Goal: Task Accomplishment & Management: Use online tool/utility

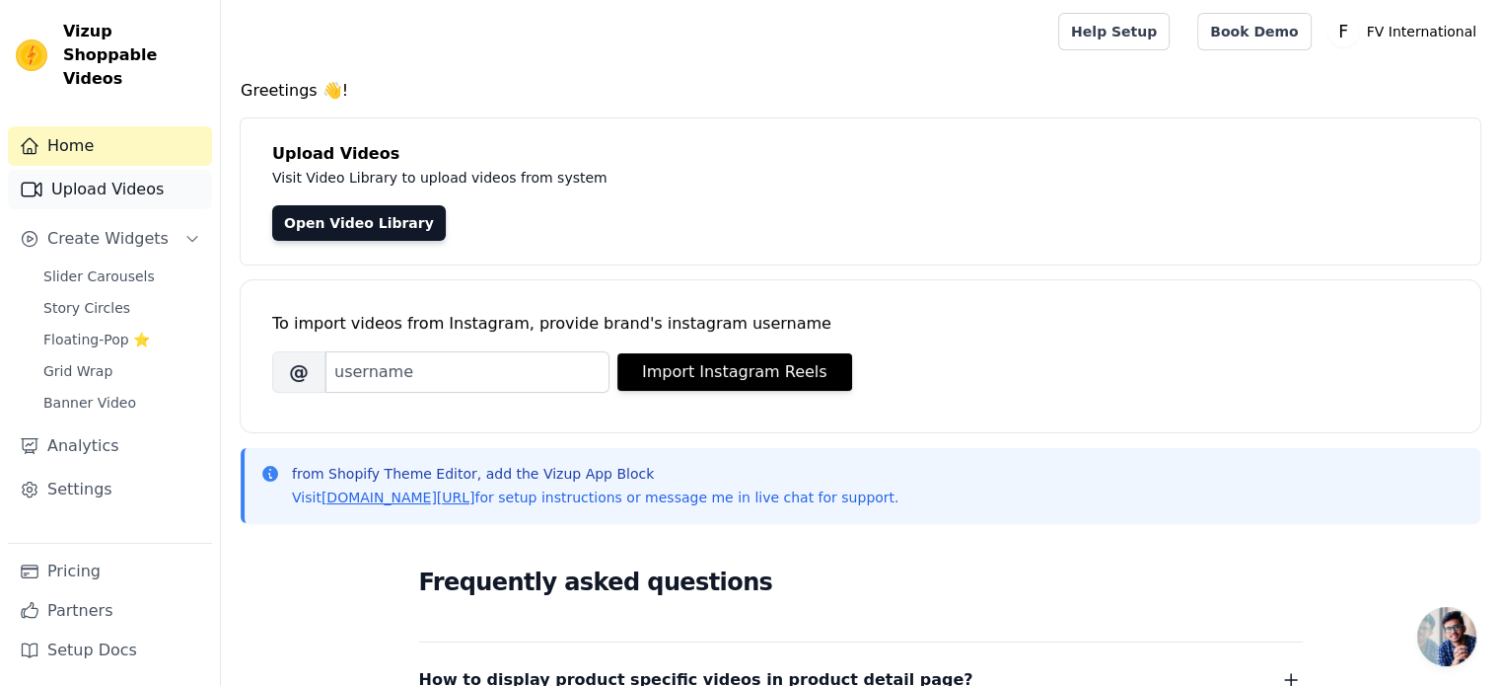
click at [141, 170] on link "Upload Videos" at bounding box center [110, 189] width 204 height 39
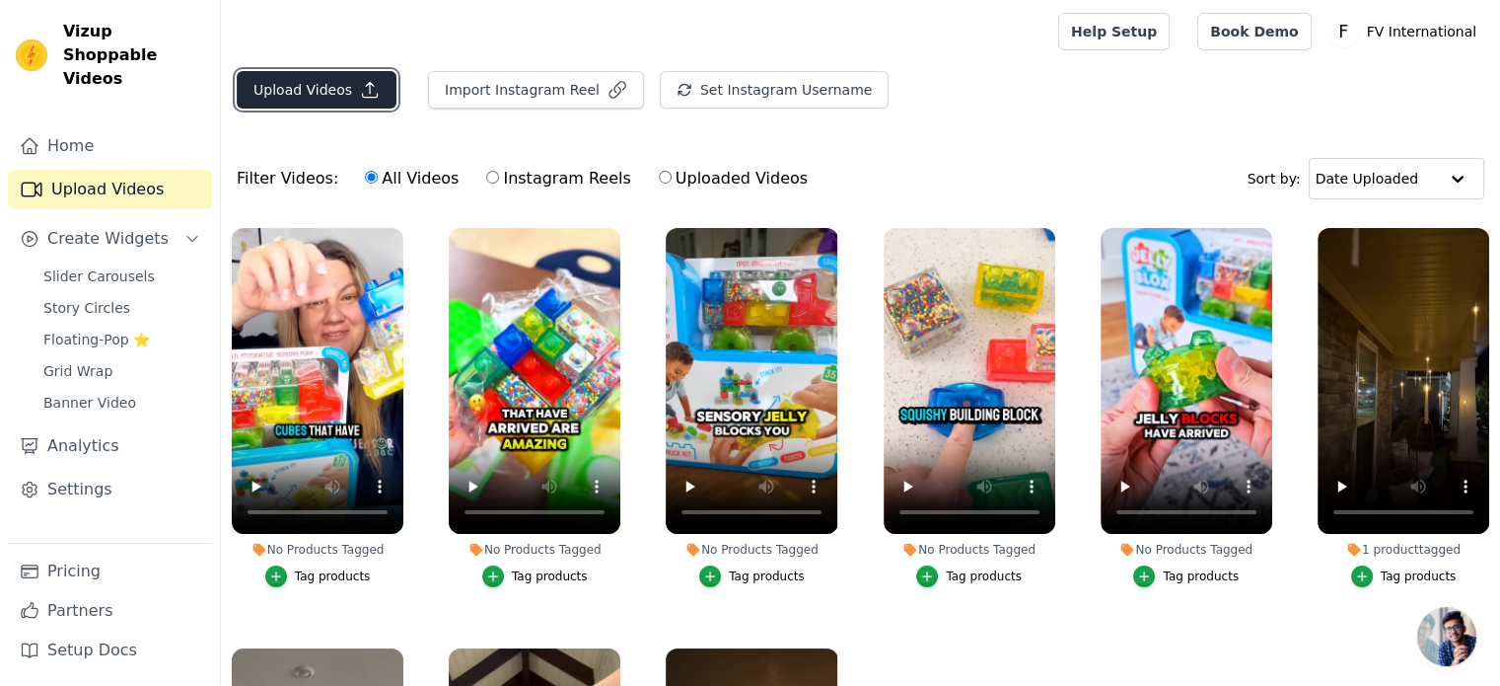
click at [300, 93] on button "Upload Videos" at bounding box center [317, 89] width 160 height 37
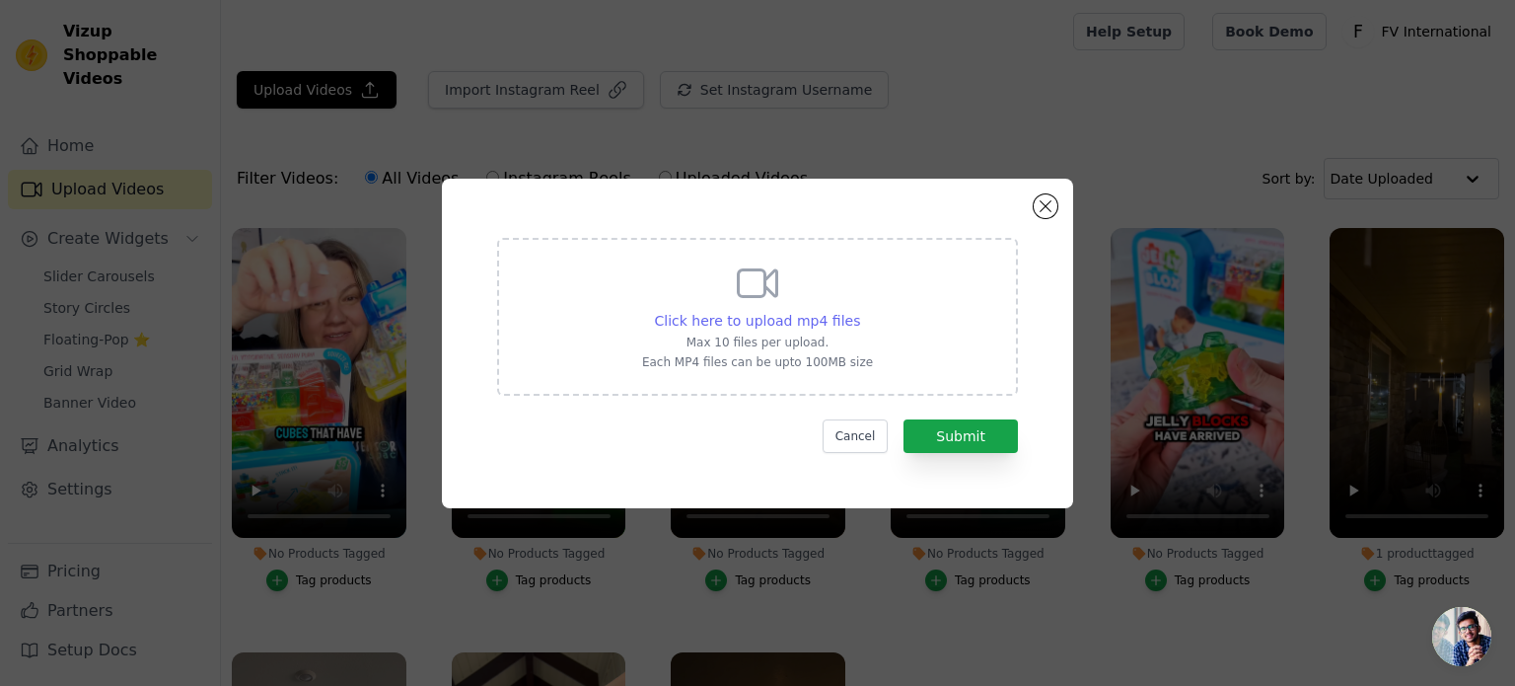
click at [762, 327] on span "Click here to upload mp4 files" at bounding box center [758, 321] width 206 height 16
click at [859, 311] on input "Click here to upload mp4 files Max 10 files per upload. Each MP4 files can be u…" at bounding box center [859, 310] width 1 height 1
type input "C:\fakepath\b046b522c1254cf786ddfc812f44eb91.mp4"
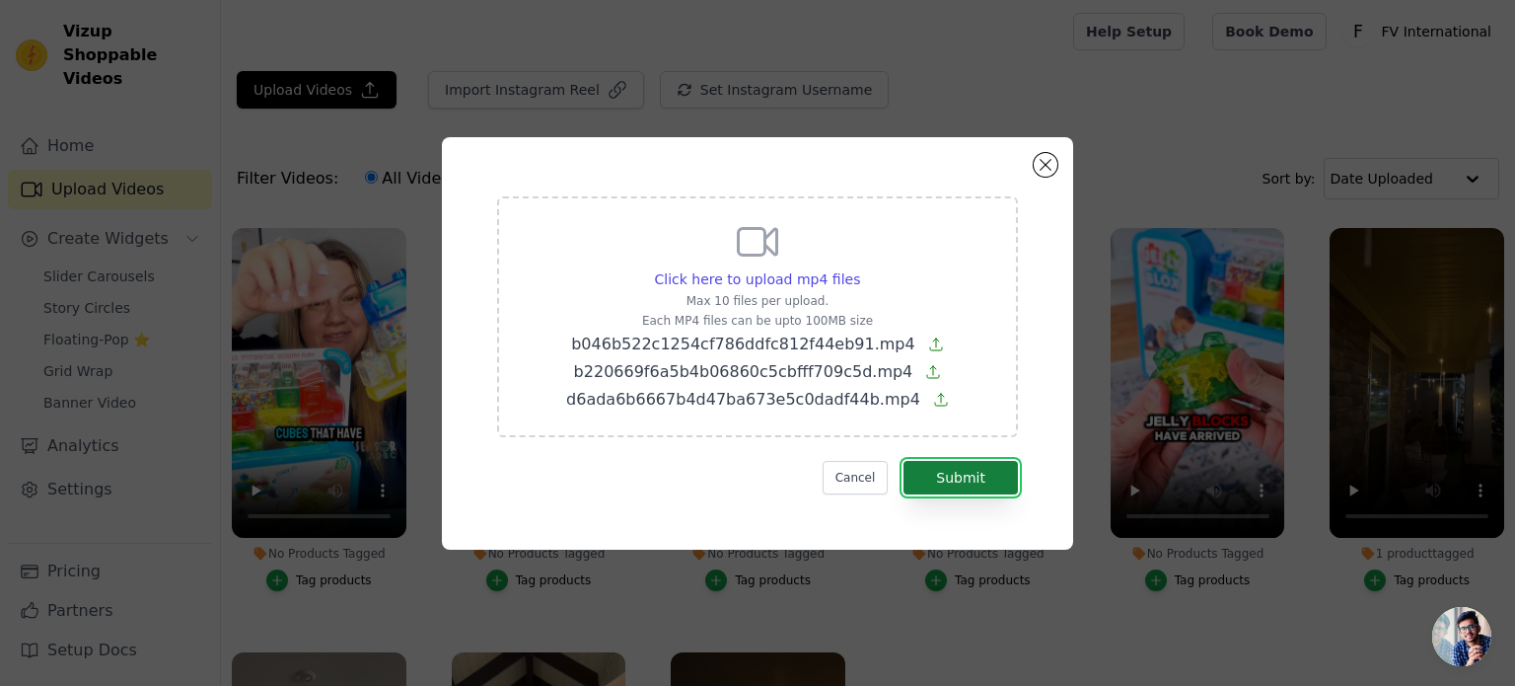
click at [986, 486] on button "Submit" at bounding box center [961, 478] width 114 height 34
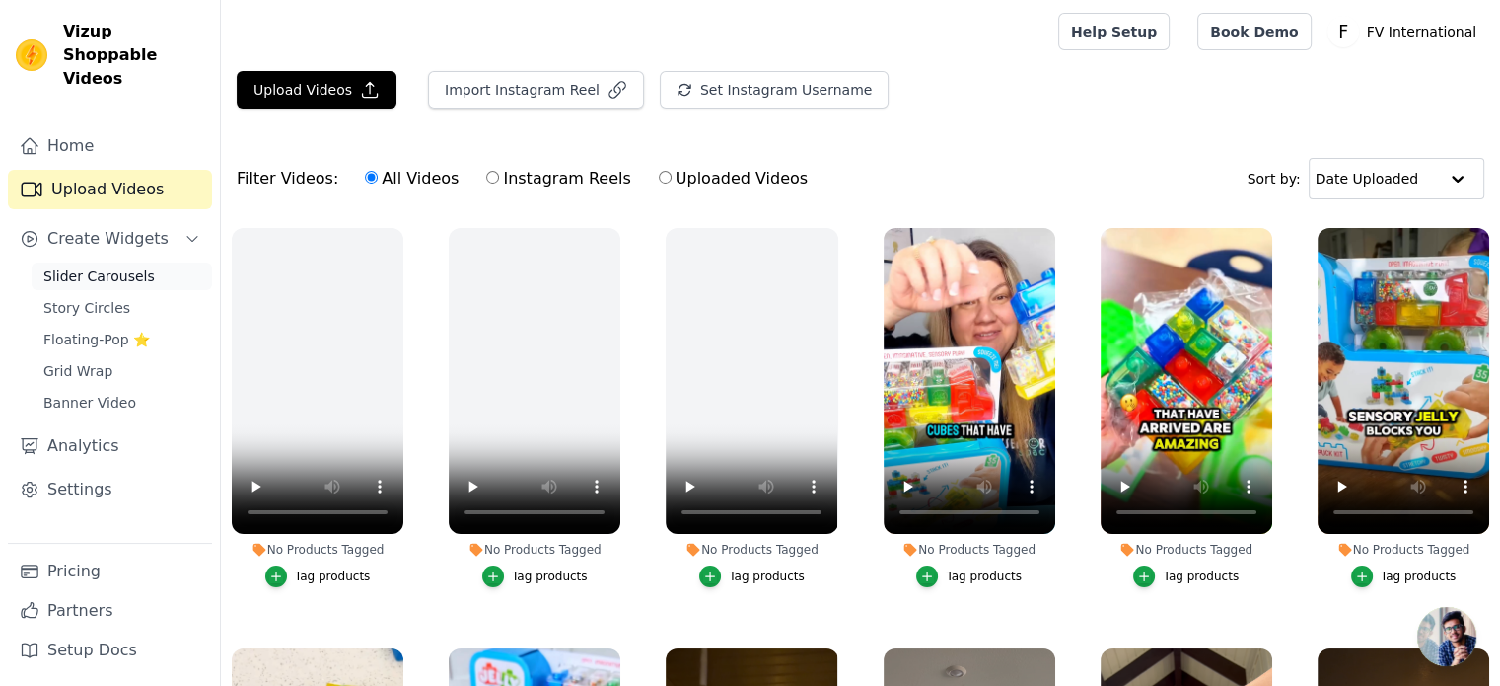
click at [85, 266] on span "Slider Carousels" at bounding box center [98, 276] width 111 height 20
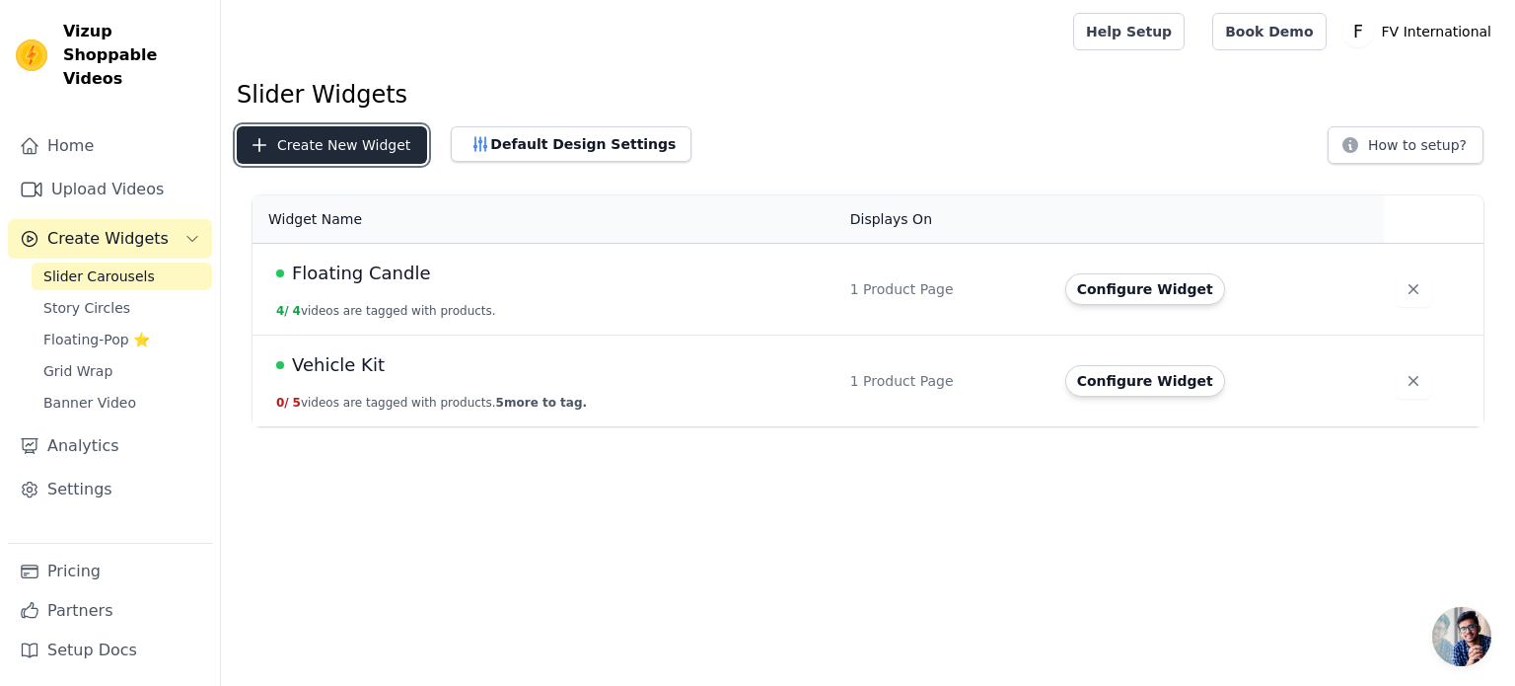
click at [343, 140] on button "Create New Widget" at bounding box center [332, 144] width 190 height 37
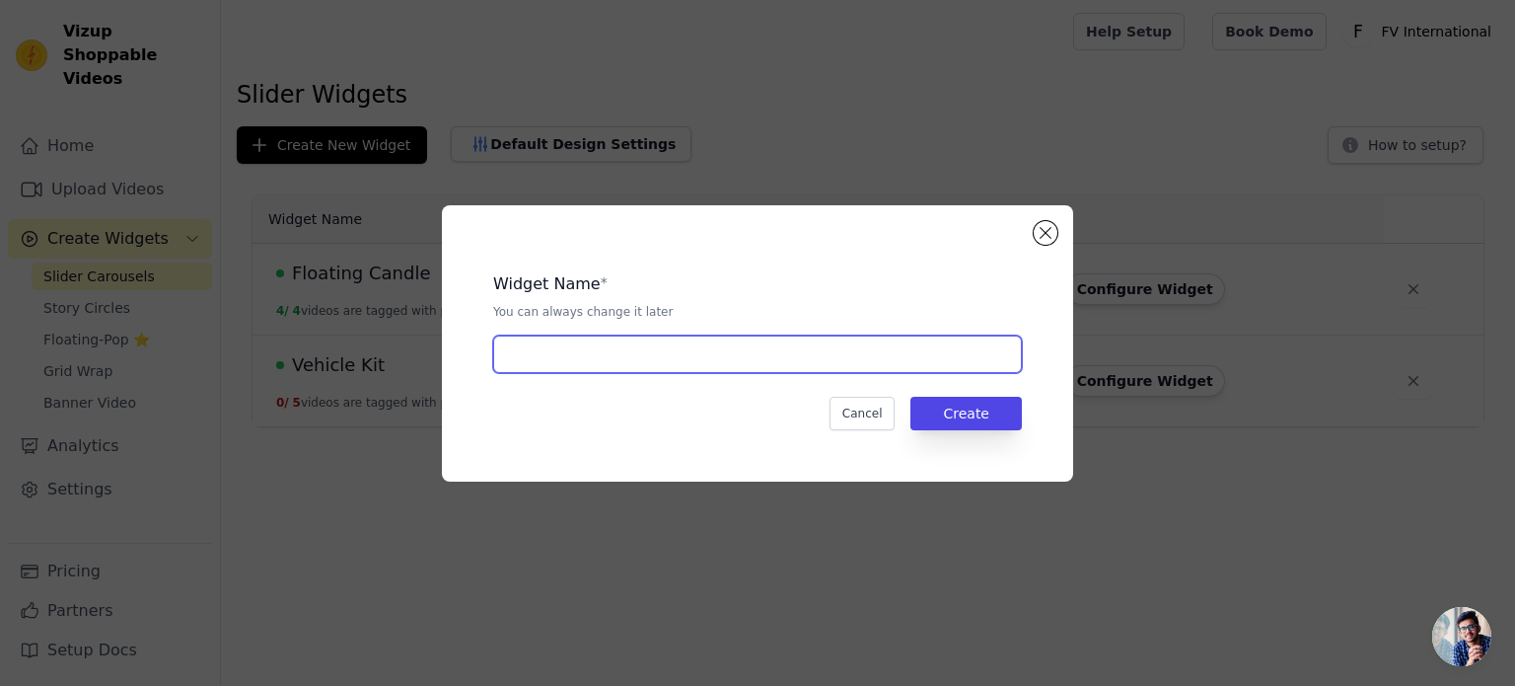
click at [598, 347] on input "text" at bounding box center [757, 353] width 529 height 37
type input "Kids Learning Phone"
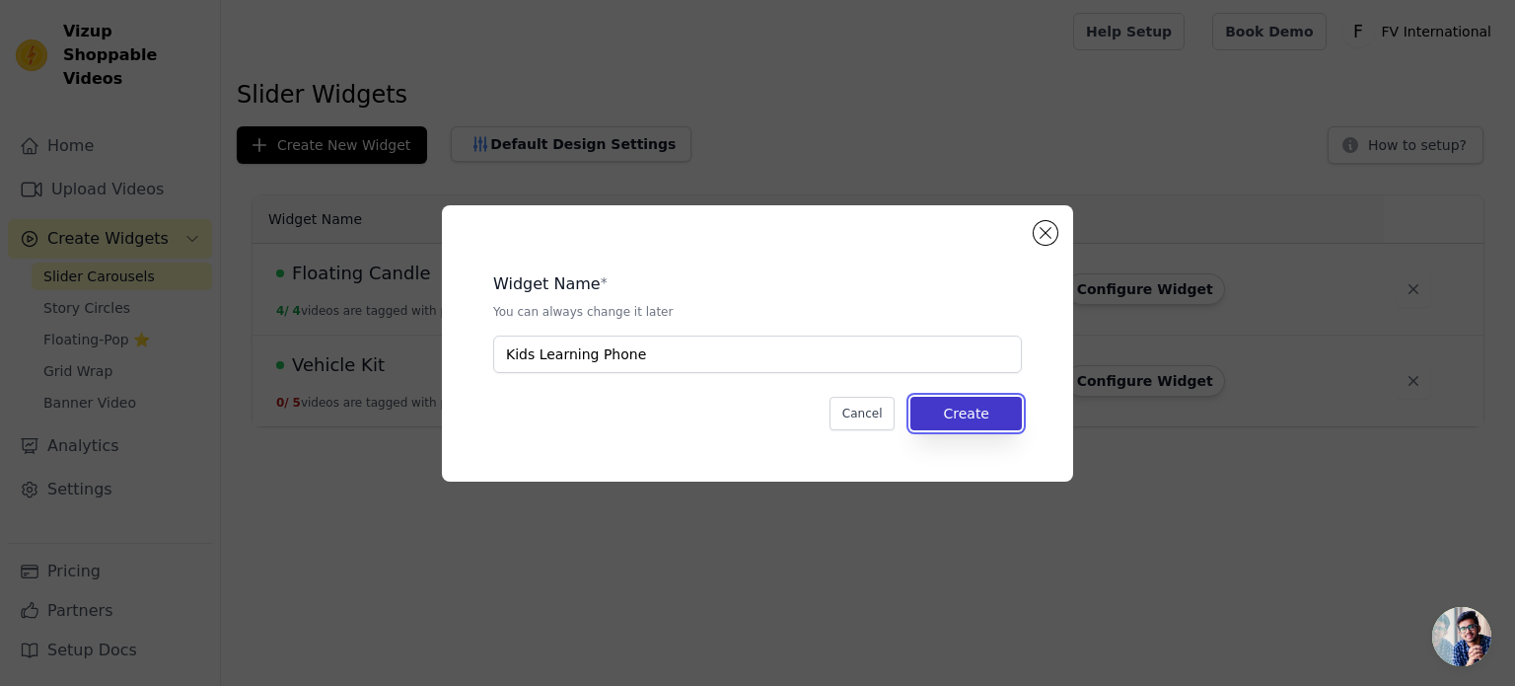
click at [1006, 415] on button "Create" at bounding box center [966, 414] width 111 height 34
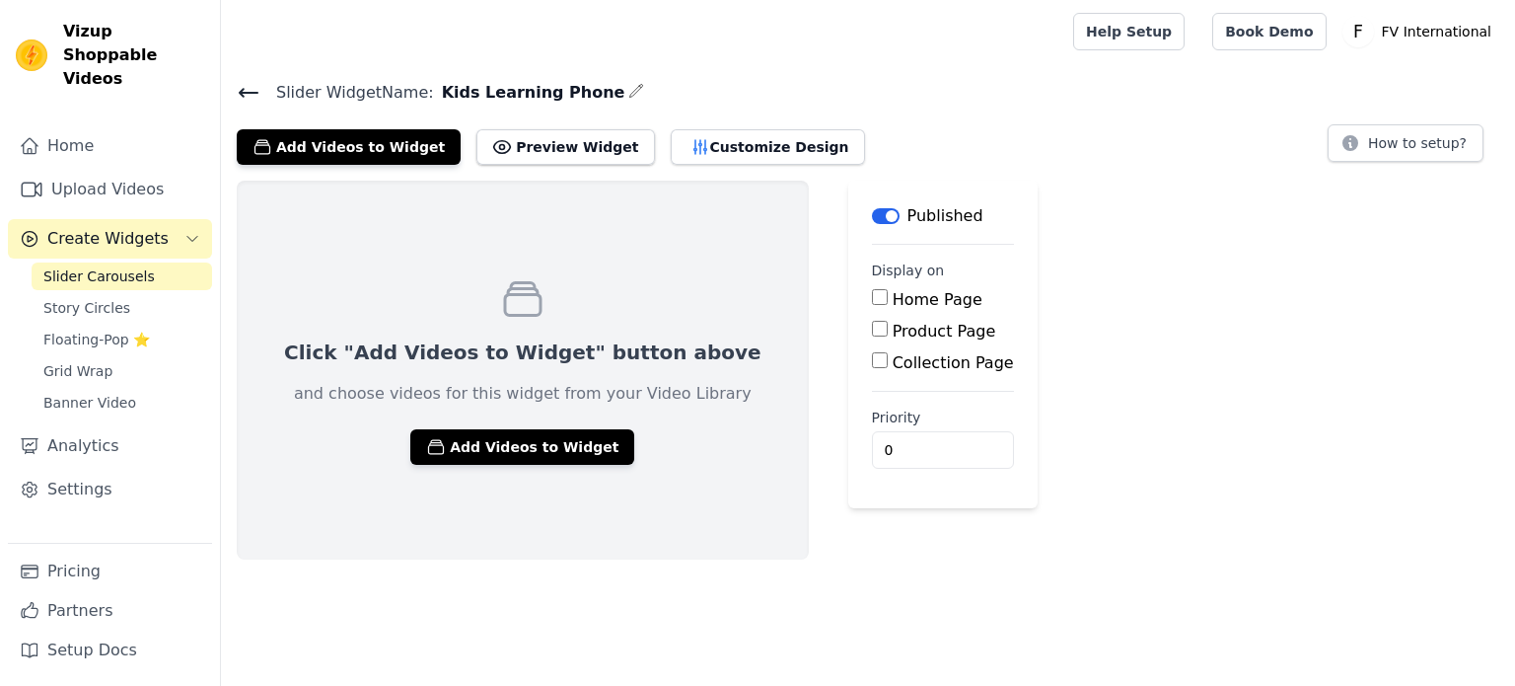
click at [893, 327] on label "Product Page" at bounding box center [945, 331] width 104 height 19
click at [872, 327] on input "Product Page" at bounding box center [880, 329] width 16 height 16
checkbox input "true"
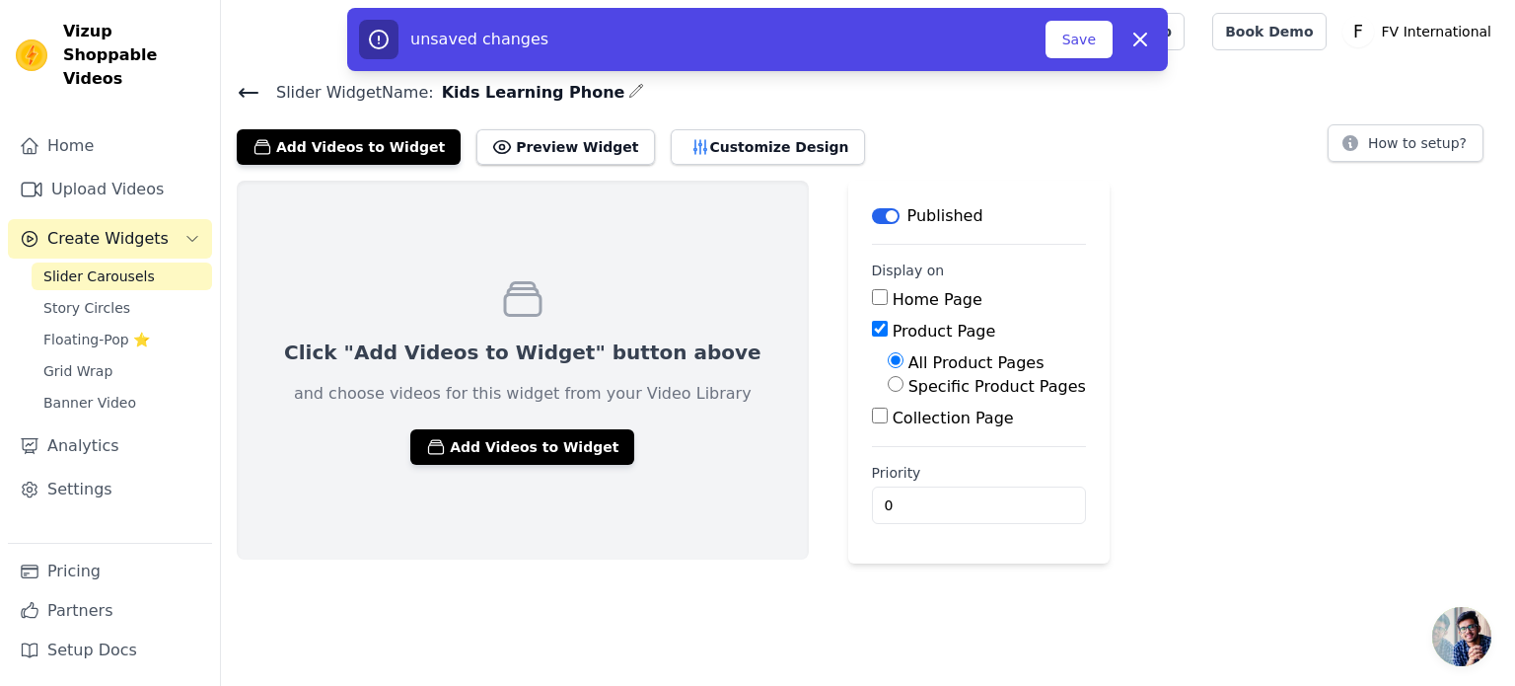
click at [909, 390] on label "Specific Product Pages" at bounding box center [998, 386] width 178 height 19
click at [888, 390] on input "Specific Product Pages" at bounding box center [896, 384] width 16 height 16
radio input "true"
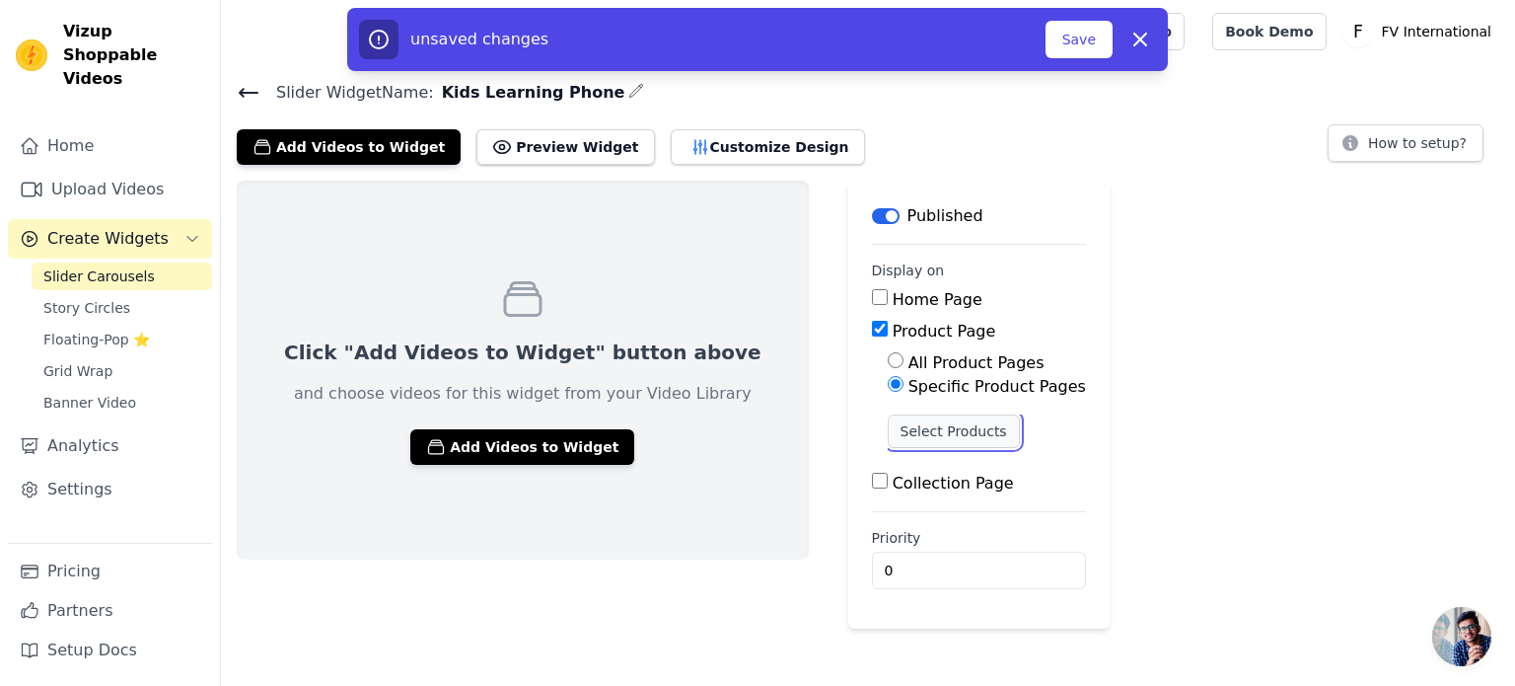
click at [888, 433] on button "Select Products" at bounding box center [954, 431] width 132 height 34
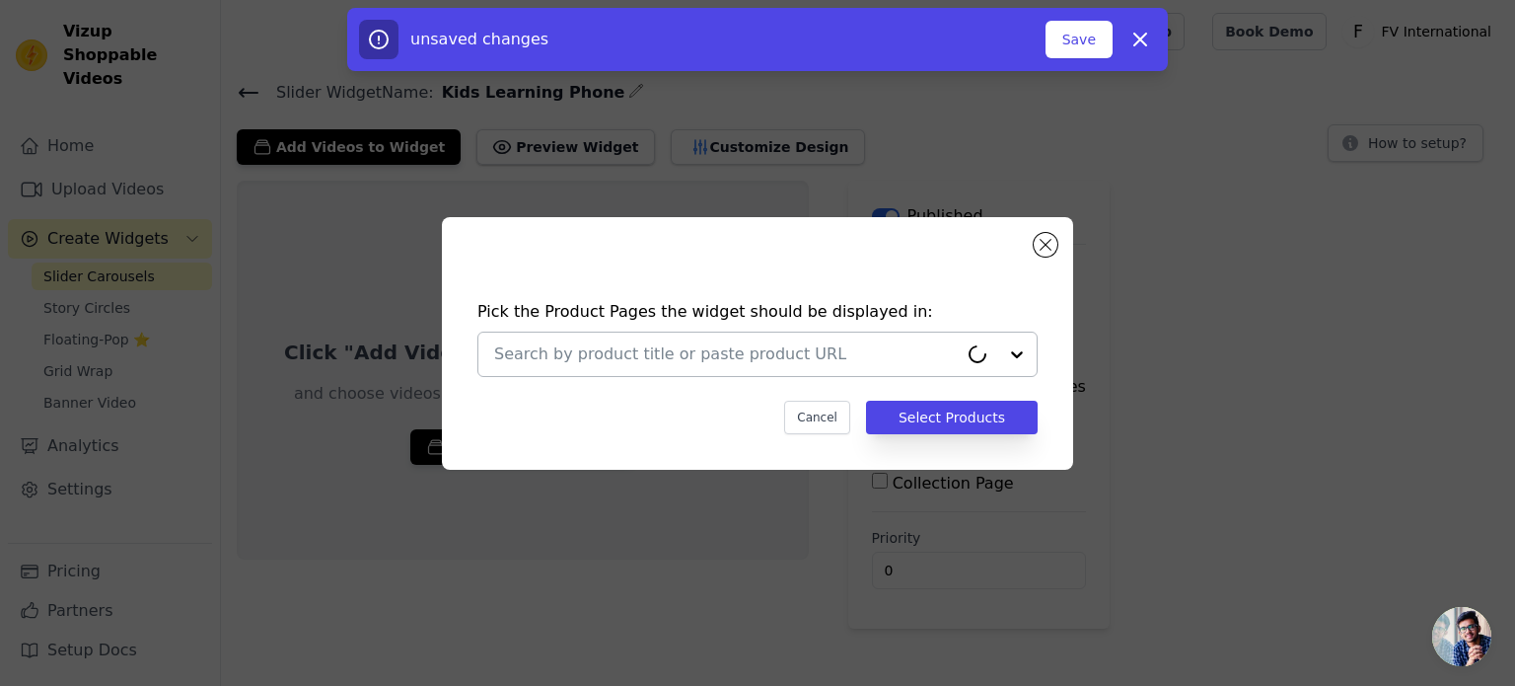
click at [616, 358] on input "text" at bounding box center [726, 354] width 464 height 24
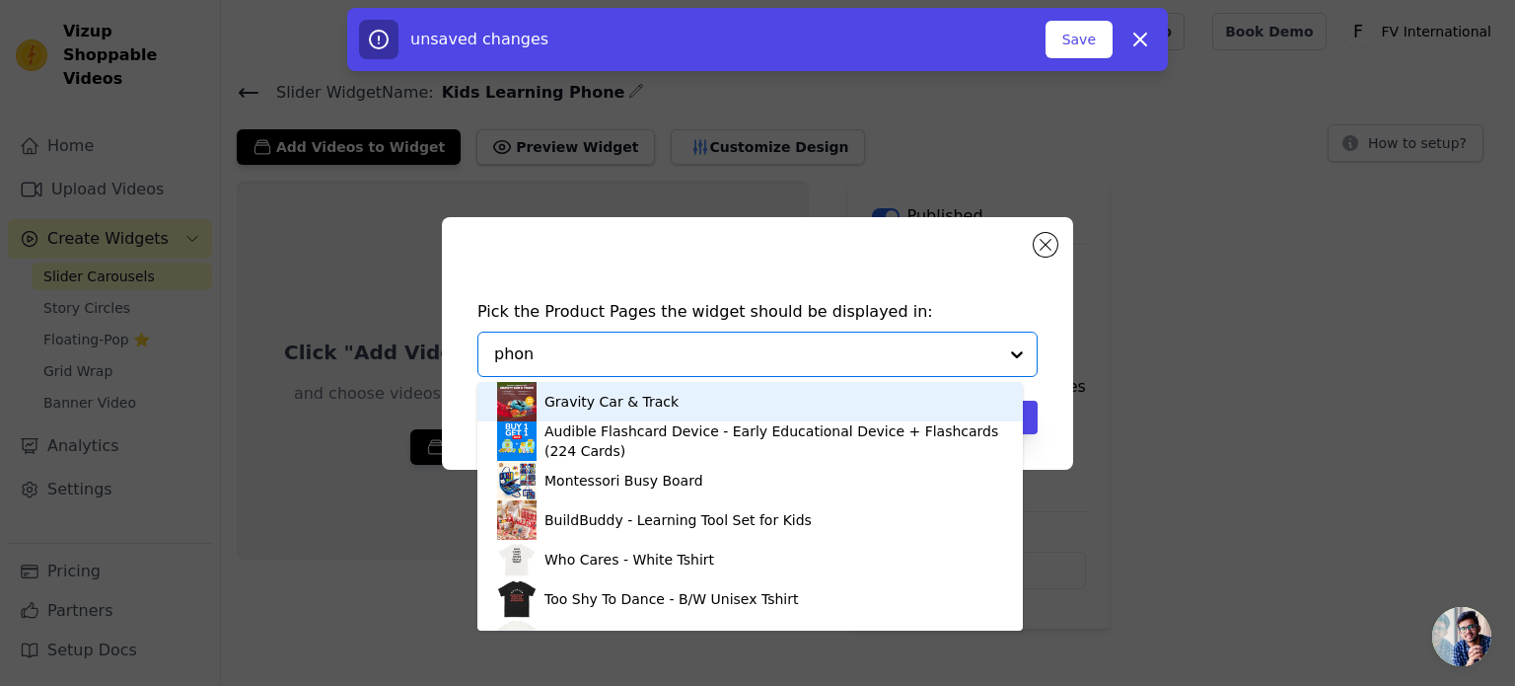
type input "phone"
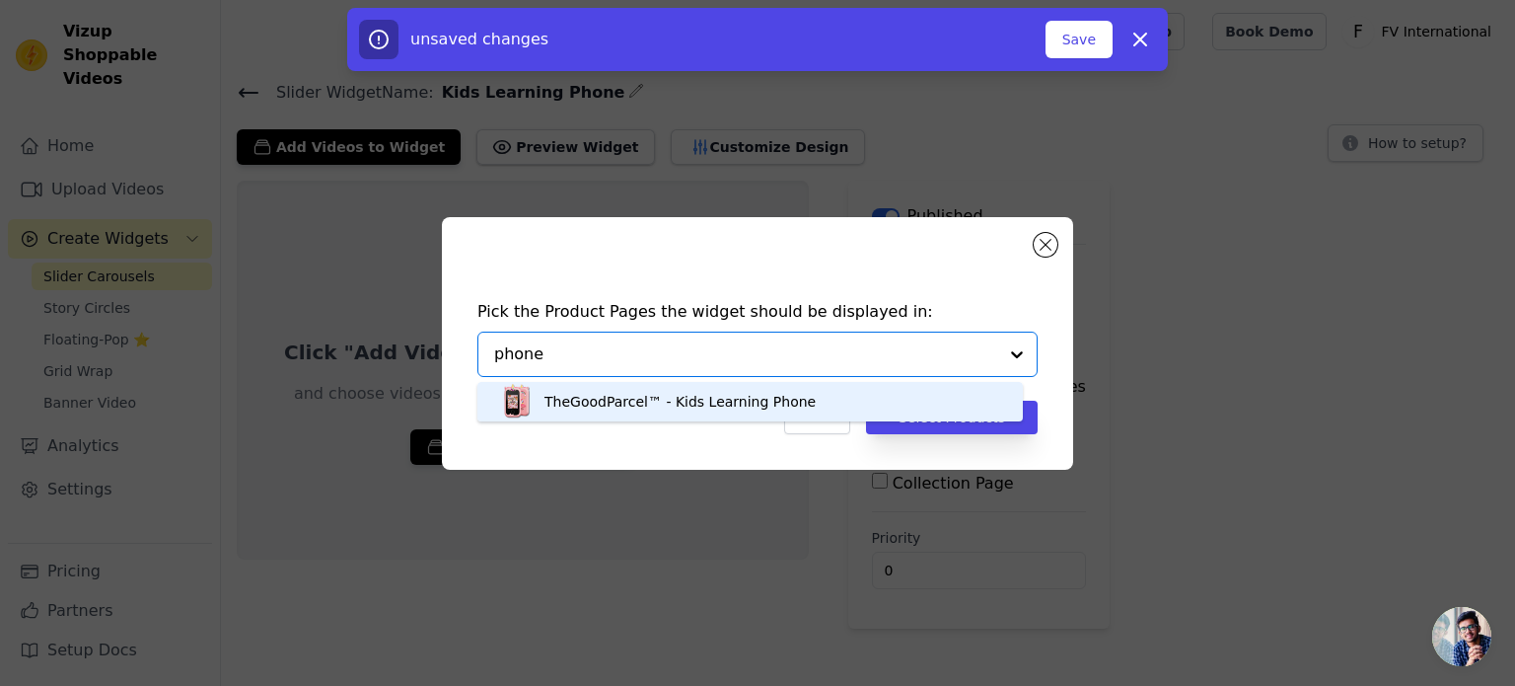
click at [606, 396] on div "TheGoodParcel™ - Kids Learning Phone" at bounding box center [680, 402] width 271 height 20
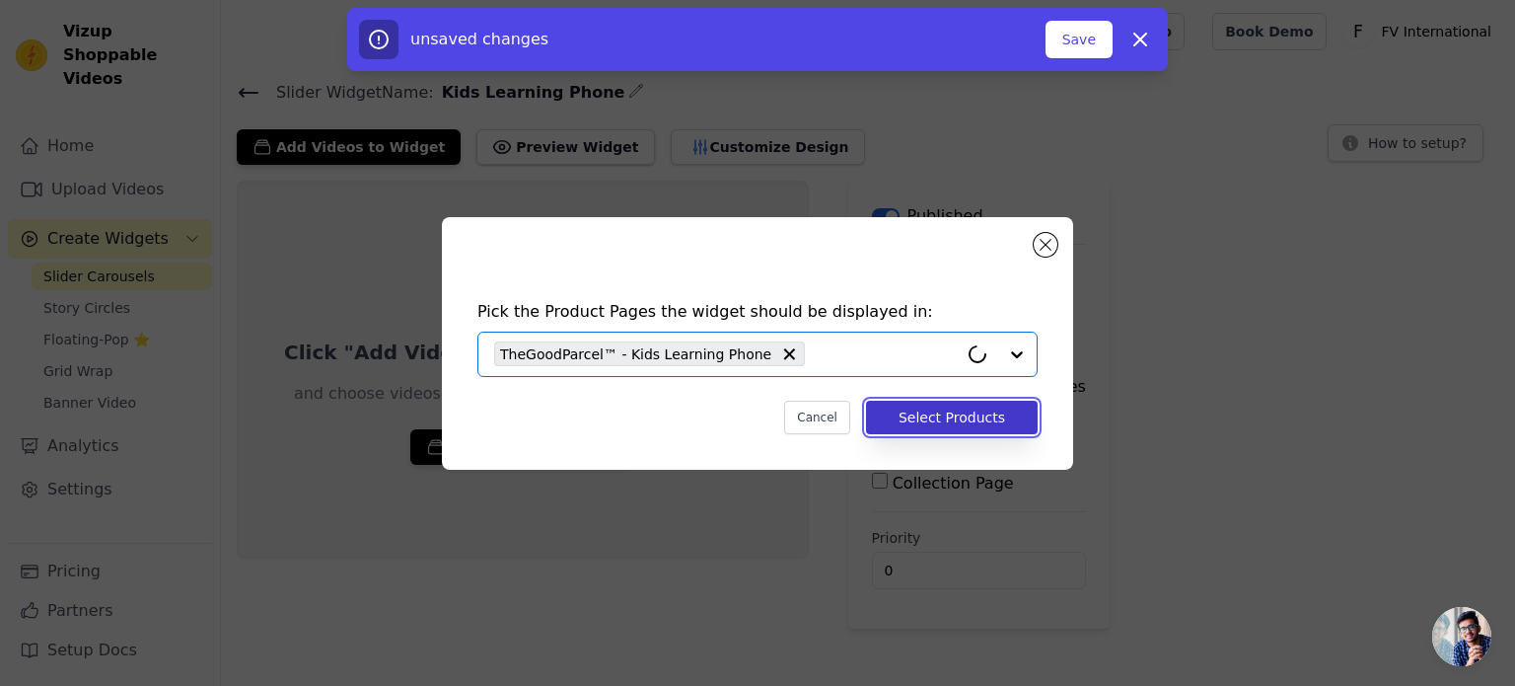
click at [1014, 419] on button "Select Products" at bounding box center [952, 418] width 172 height 34
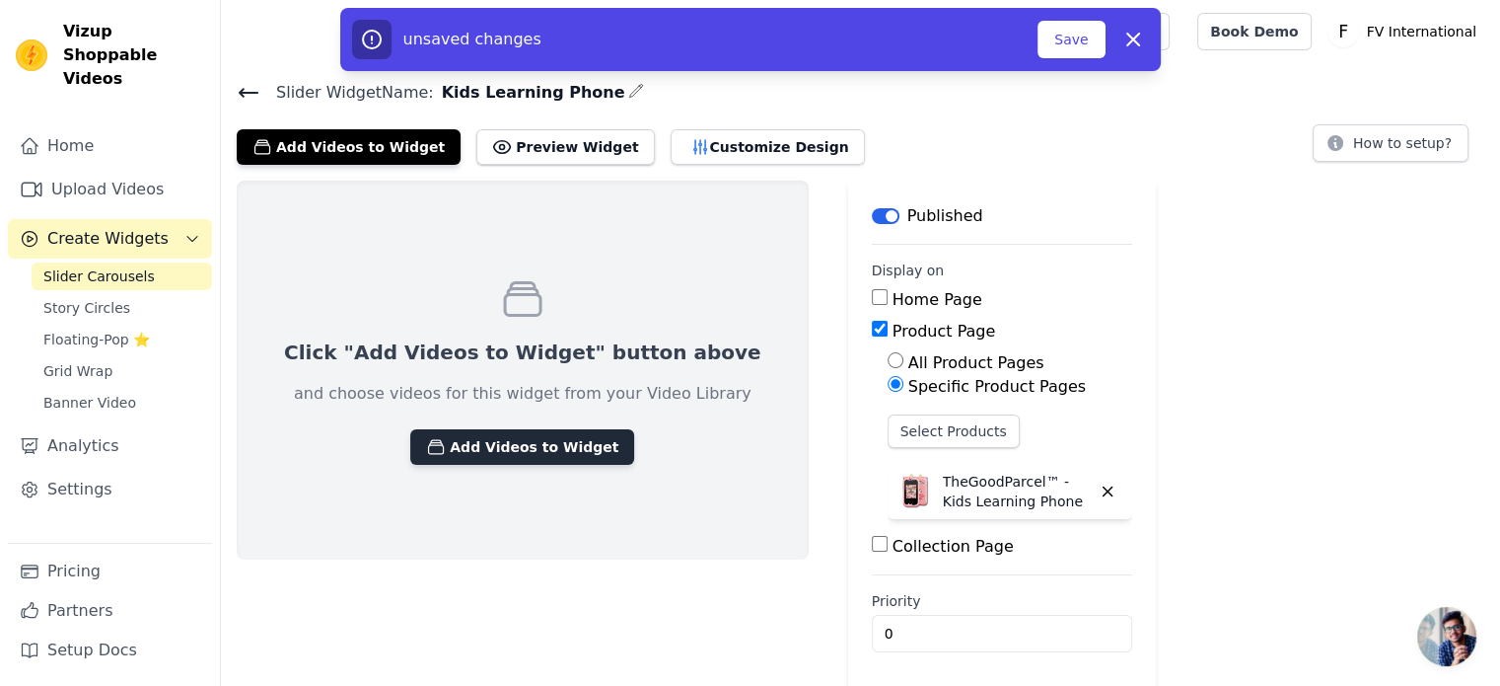
click at [545, 441] on button "Add Videos to Widget" at bounding box center [522, 447] width 224 height 36
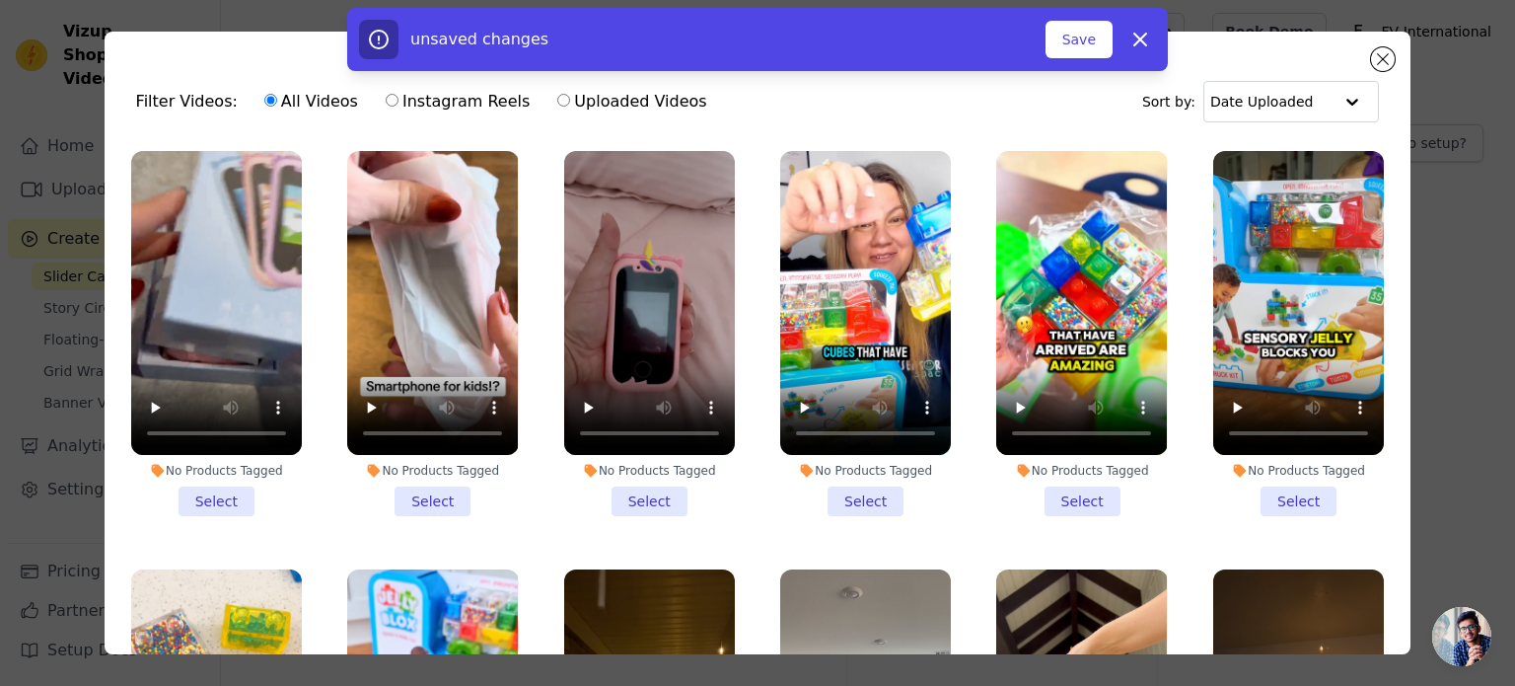
click at [442, 496] on li "No Products Tagged Select" at bounding box center [432, 333] width 171 height 365
click at [0, 0] on input "No Products Tagged Select" at bounding box center [0, 0] width 0 height 0
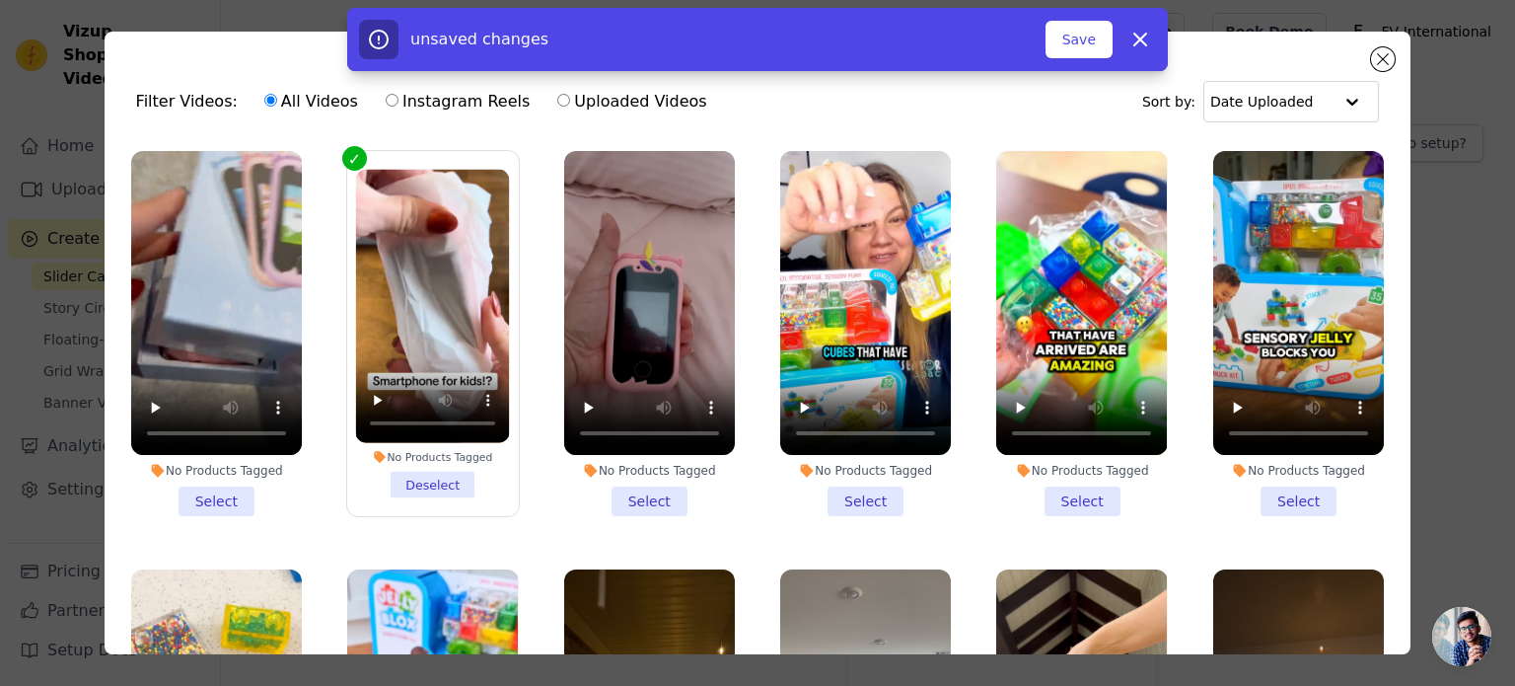
click at [450, 476] on li "No Products Tagged Deselect" at bounding box center [433, 334] width 154 height 329
click at [0, 0] on input "No Products Tagged Deselect" at bounding box center [0, 0] width 0 height 0
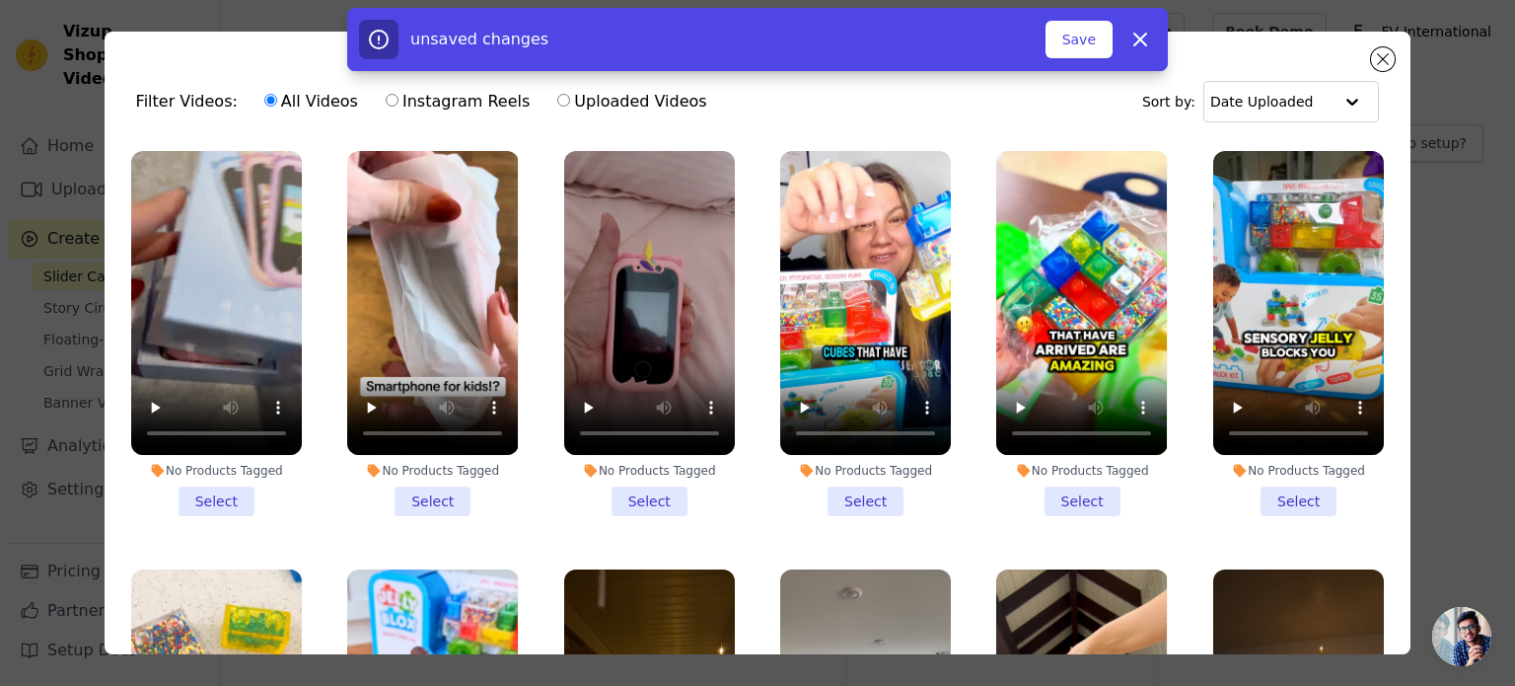
click at [223, 496] on li "No Products Tagged Select" at bounding box center [216, 333] width 171 height 365
click at [0, 0] on input "No Products Tagged Select" at bounding box center [0, 0] width 0 height 0
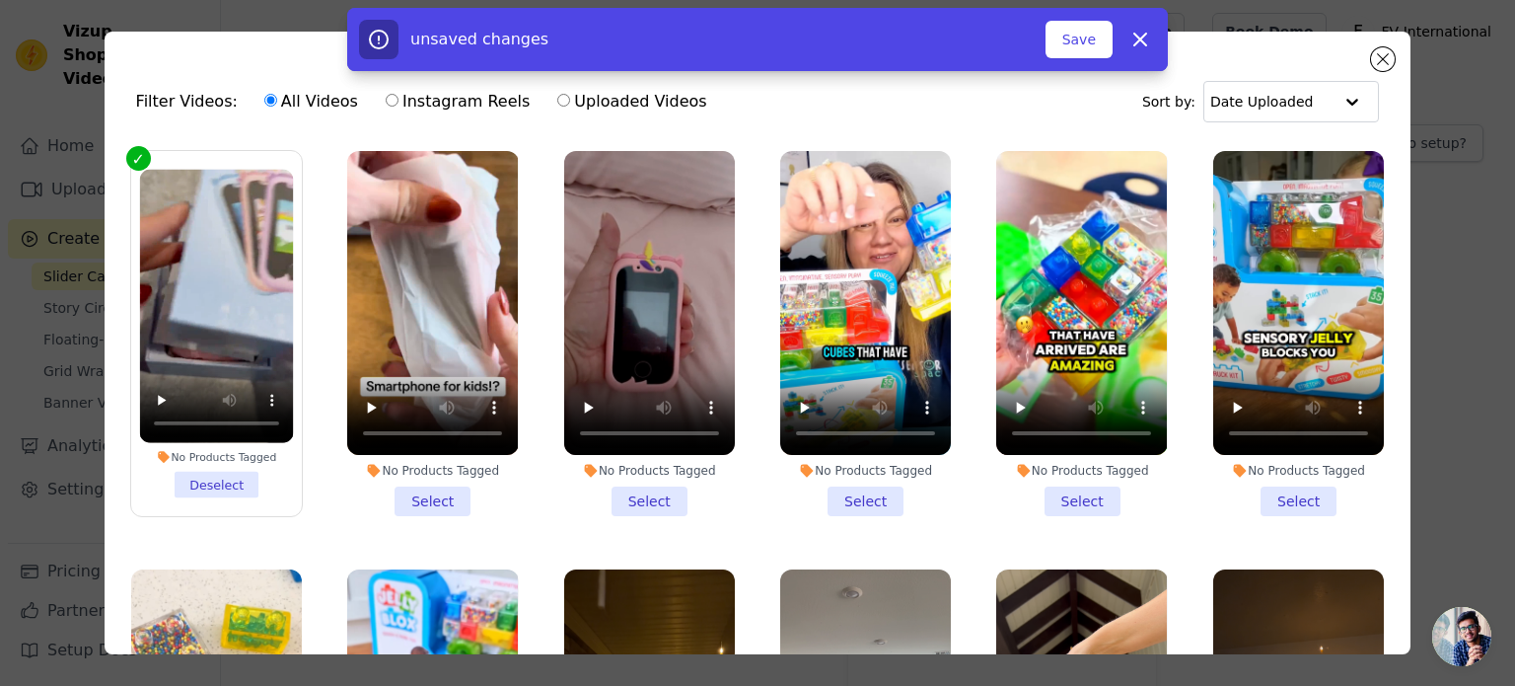
click at [406, 488] on li "No Products Tagged Select" at bounding box center [432, 333] width 171 height 365
click at [0, 0] on input "No Products Tagged Select" at bounding box center [0, 0] width 0 height 0
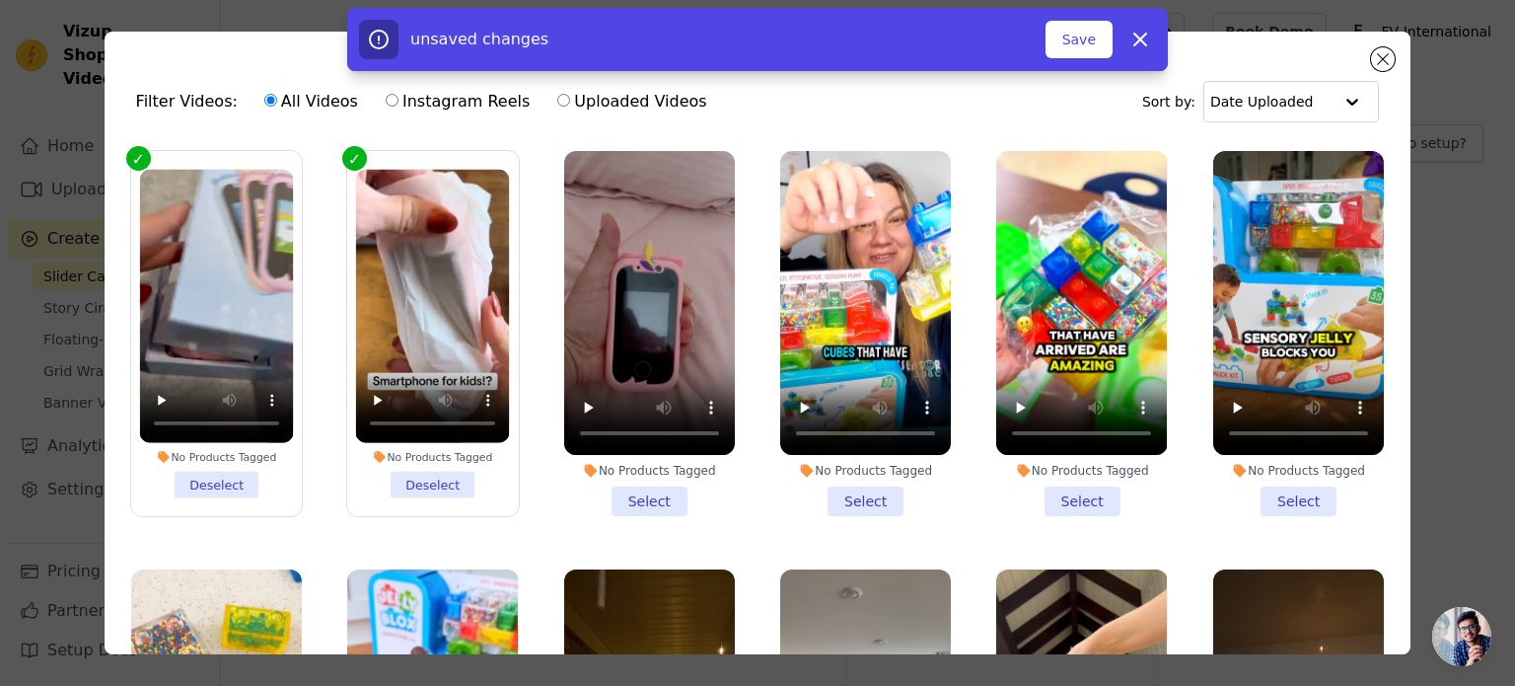
click at [242, 484] on li "No Products Tagged Deselect" at bounding box center [216, 334] width 154 height 329
click at [0, 0] on input "No Products Tagged Deselect" at bounding box center [0, 0] width 0 height 0
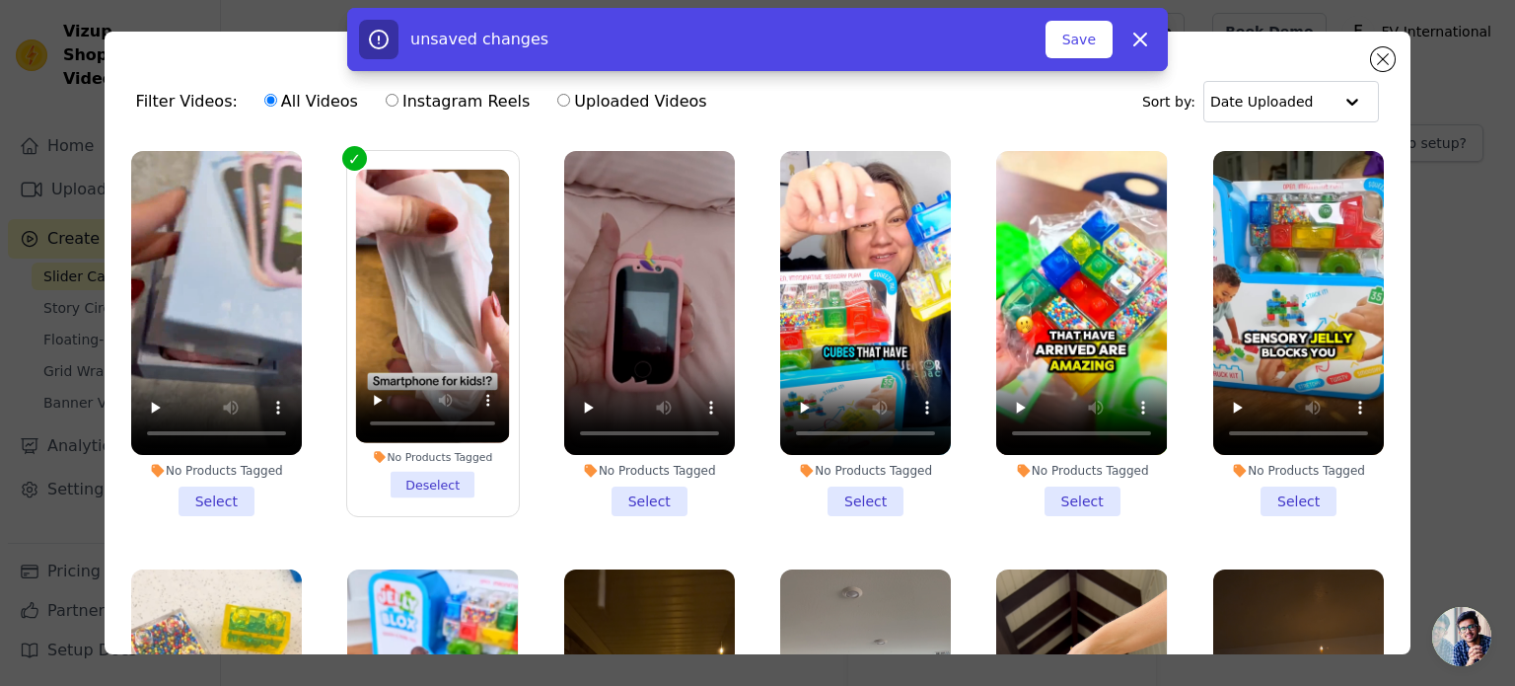
click at [638, 492] on li "No Products Tagged Select" at bounding box center [649, 333] width 171 height 365
click at [0, 0] on input "No Products Tagged Select" at bounding box center [0, 0] width 0 height 0
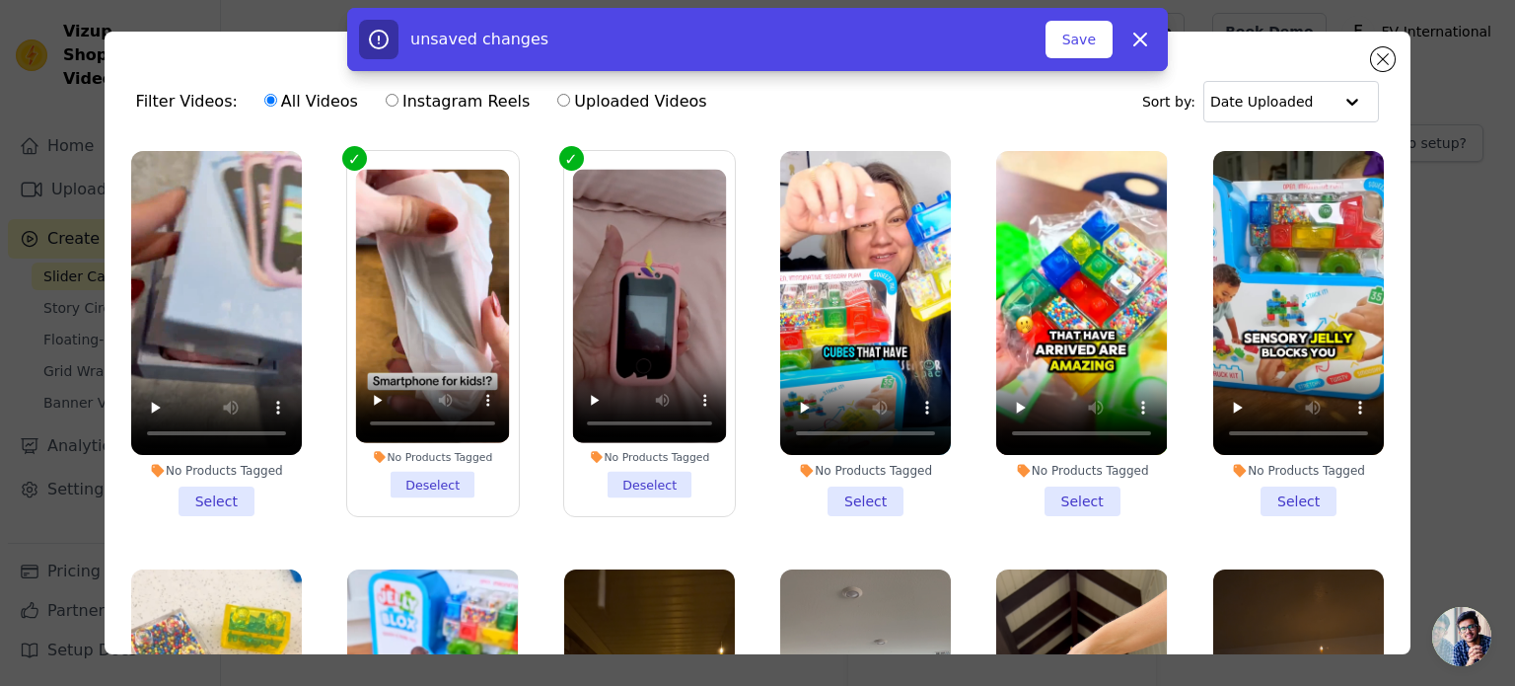
click at [207, 497] on li "No Products Tagged Select" at bounding box center [216, 333] width 171 height 365
click at [0, 0] on input "No Products Tagged Select" at bounding box center [0, 0] width 0 height 0
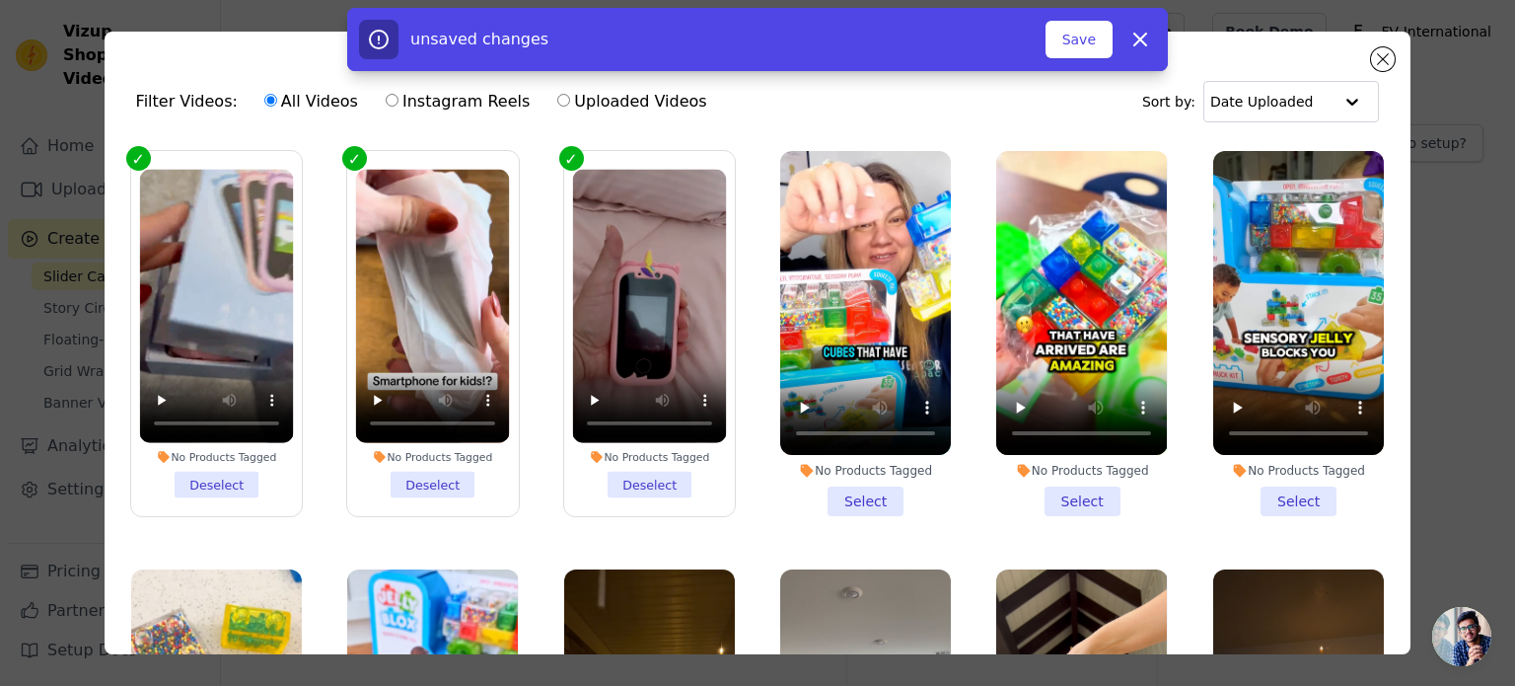
click at [653, 487] on li "No Products Tagged Deselect" at bounding box center [649, 334] width 154 height 329
click at [0, 0] on input "No Products Tagged Deselect" at bounding box center [0, 0] width 0 height 0
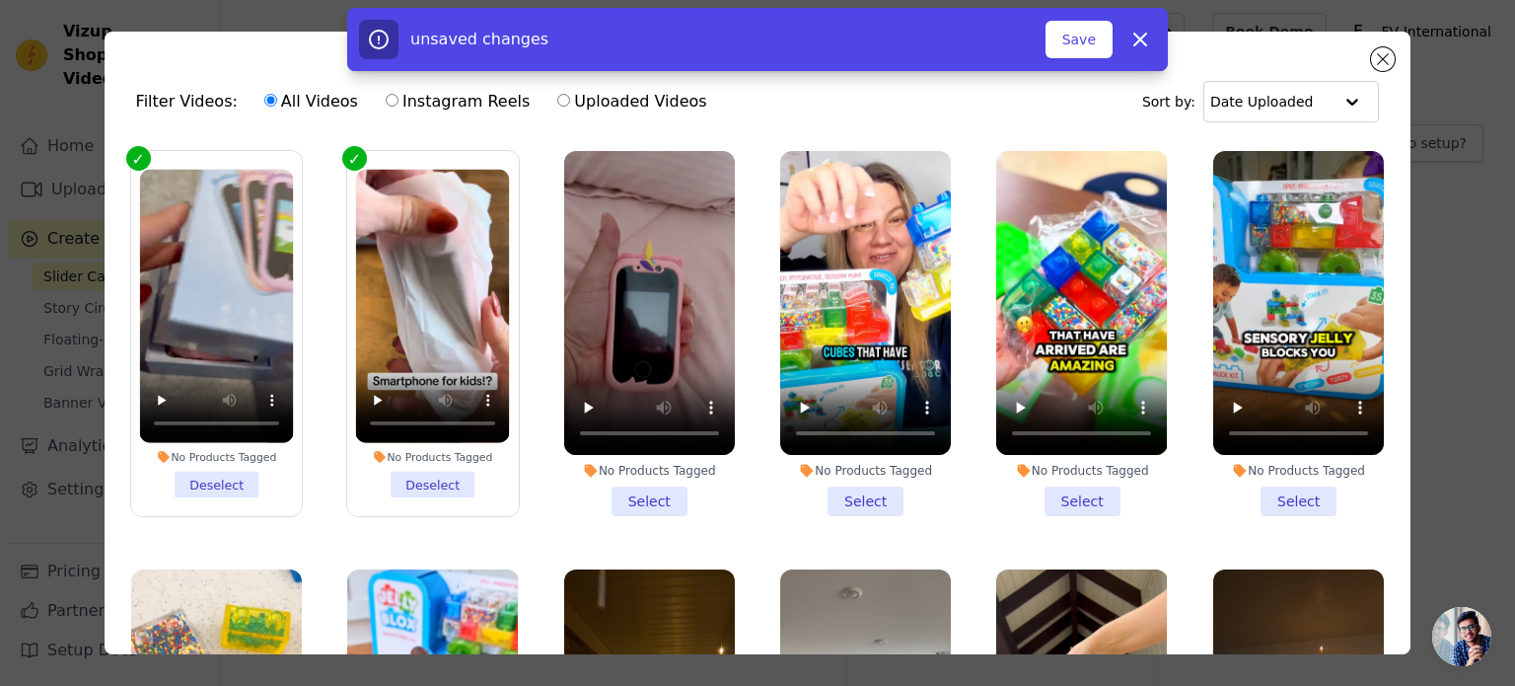
click at [637, 497] on li "No Products Tagged Select" at bounding box center [649, 333] width 171 height 365
click at [0, 0] on input "No Products Tagged Select" at bounding box center [0, 0] width 0 height 0
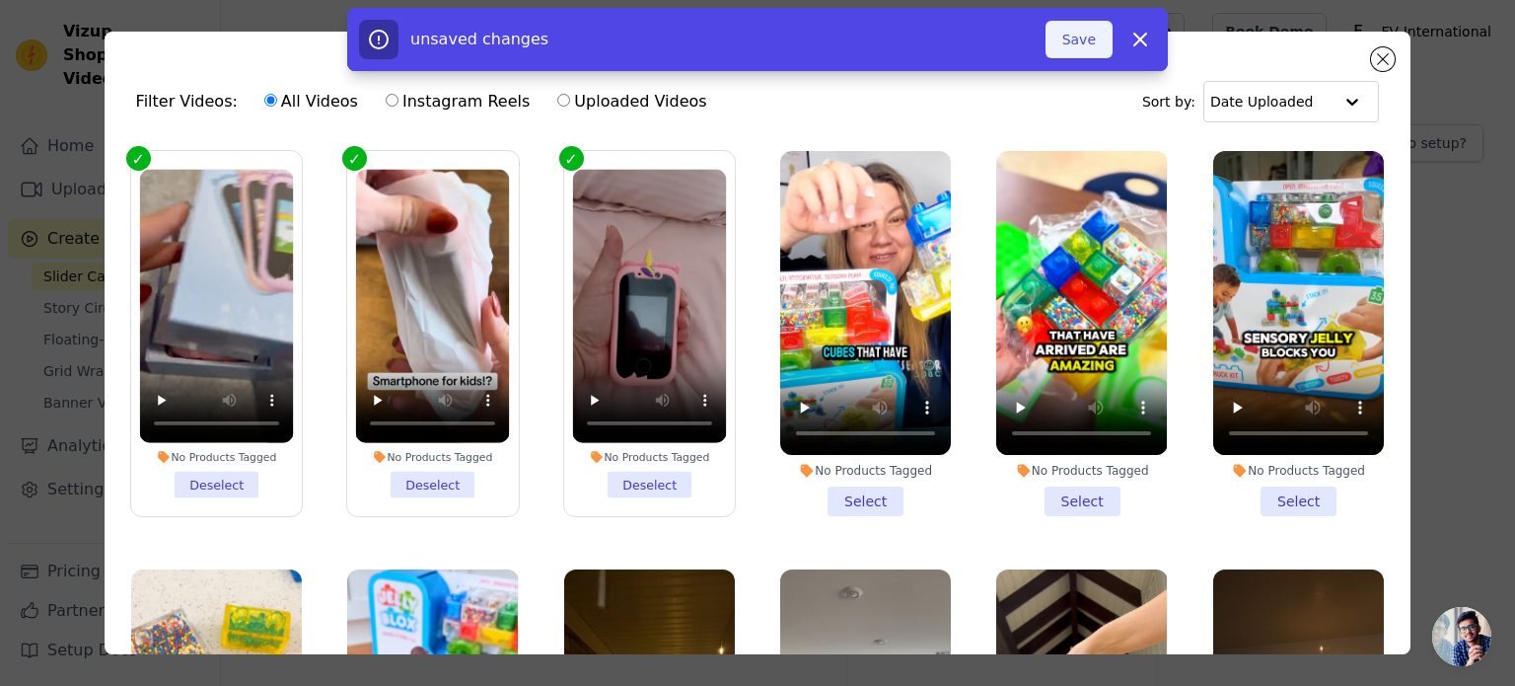
click at [1094, 40] on button "Save" at bounding box center [1079, 39] width 67 height 37
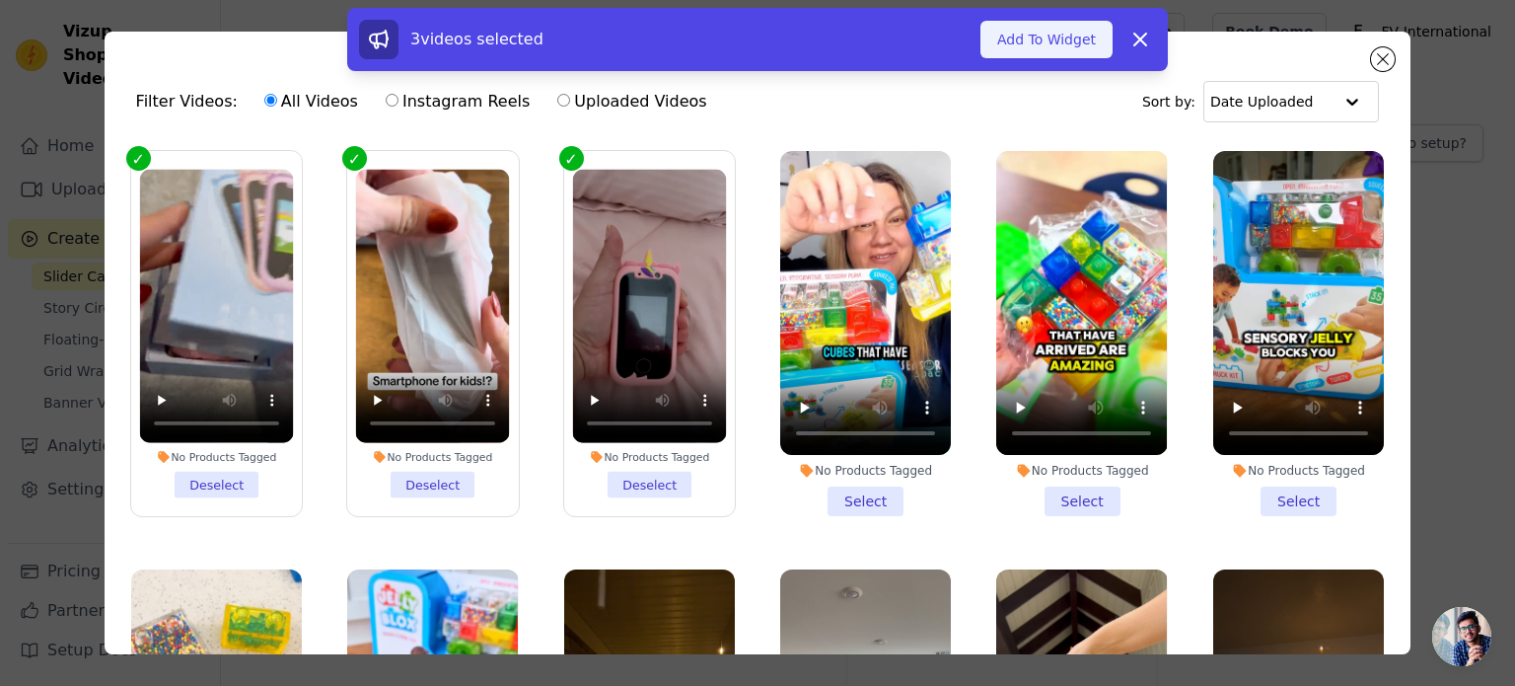
click at [1058, 34] on button "Add To Widget" at bounding box center [1047, 39] width 132 height 37
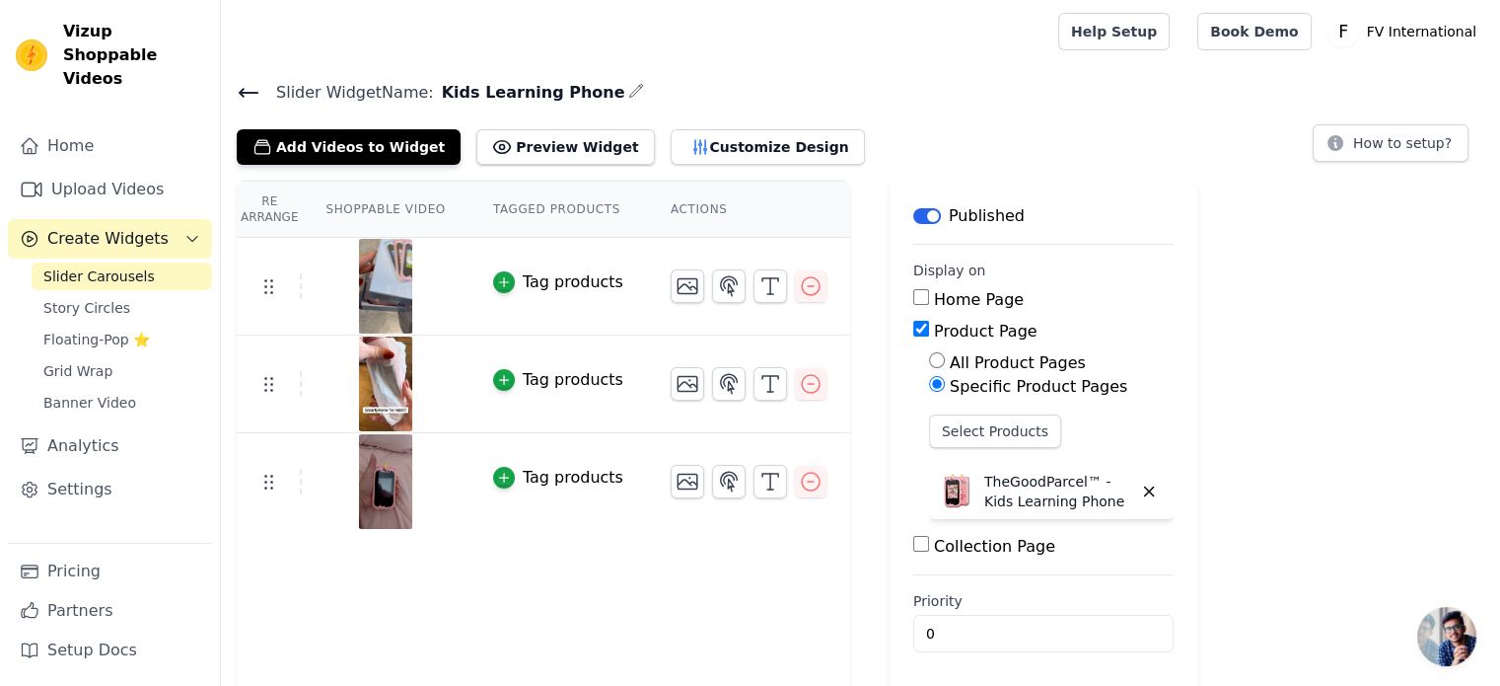
scroll to position [3, 0]
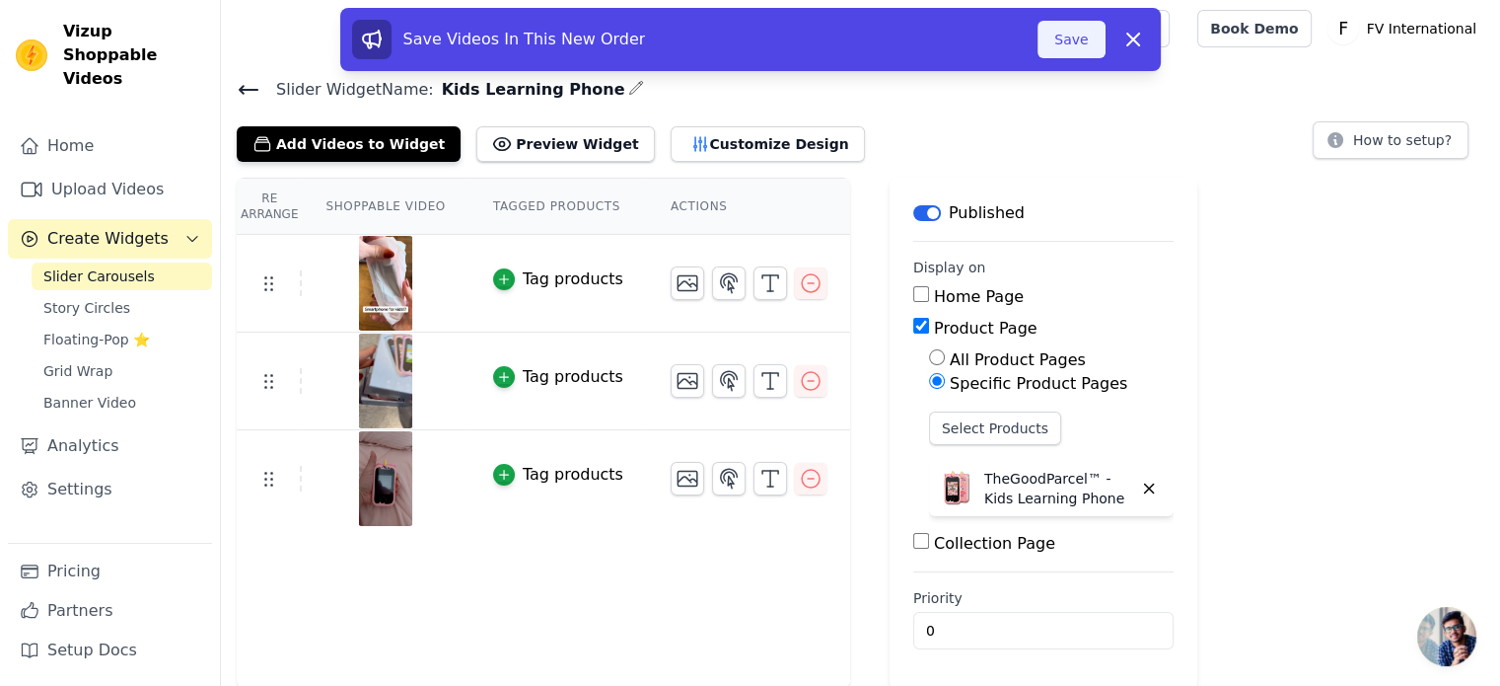
click at [1062, 38] on button "Save" at bounding box center [1071, 39] width 67 height 37
